Goal: Task Accomplishment & Management: Manage account settings

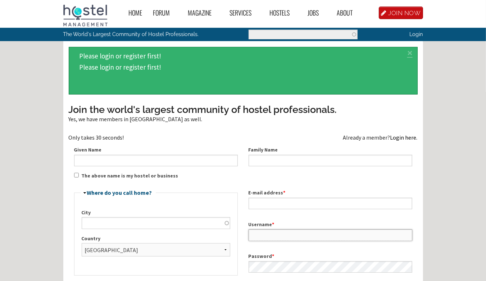
type input "raheelmansoor"
click at [403, 137] on link "Login here." at bounding box center [404, 137] width 27 height 7
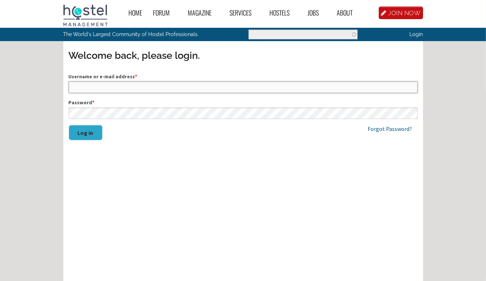
type input "raheelmansoor"
click at [95, 135] on button "Log in" at bounding box center [86, 132] width 34 height 15
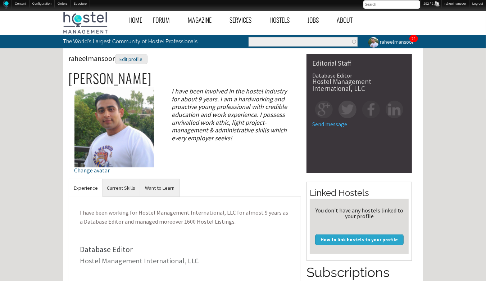
click at [396, 41] on link "raheelmansoor" at bounding box center [390, 42] width 55 height 14
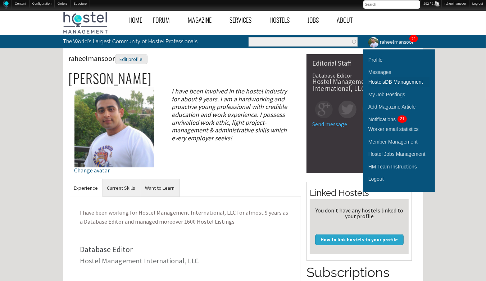
click at [389, 82] on link "HostelsDB Management" at bounding box center [399, 82] width 61 height 10
